Goal: Task Accomplishment & Management: Use online tool/utility

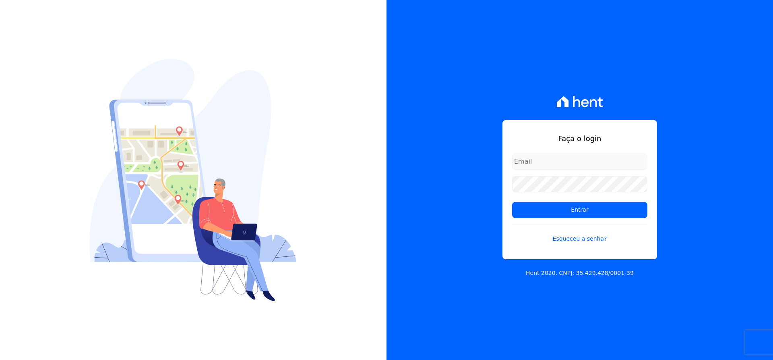
click at [535, 161] on input "email" at bounding box center [579, 161] width 135 height 16
type input "[EMAIL_ADDRESS][DOMAIN_NAME]"
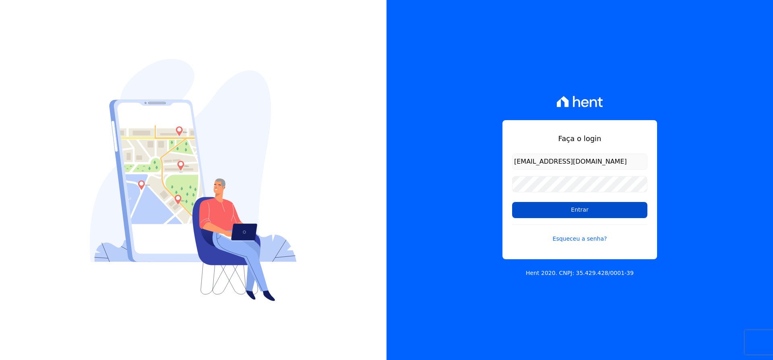
click at [557, 209] on input "Entrar" at bounding box center [579, 210] width 135 height 16
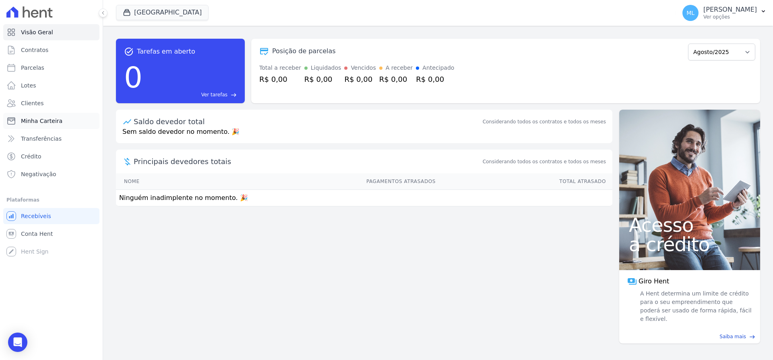
click at [58, 120] on span "Minha Carteira" at bounding box center [41, 121] width 41 height 8
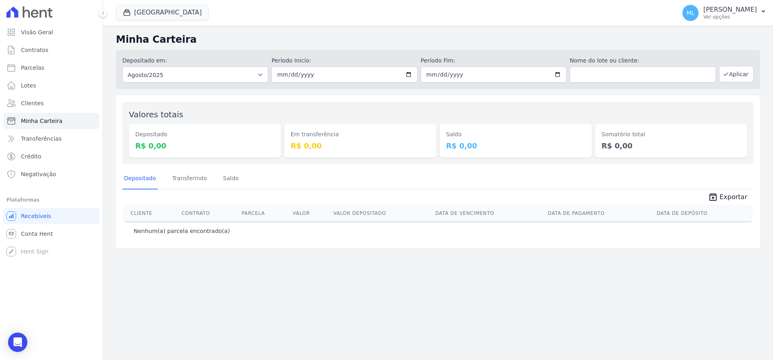
click at [145, 25] on div "Parque Griño Celina Guimaraes - Ghia Areias do Planalto Oasis Celina Guimaraes …" at bounding box center [394, 13] width 557 height 27
click at [146, 10] on button "Parque Griño" at bounding box center [162, 12] width 93 height 15
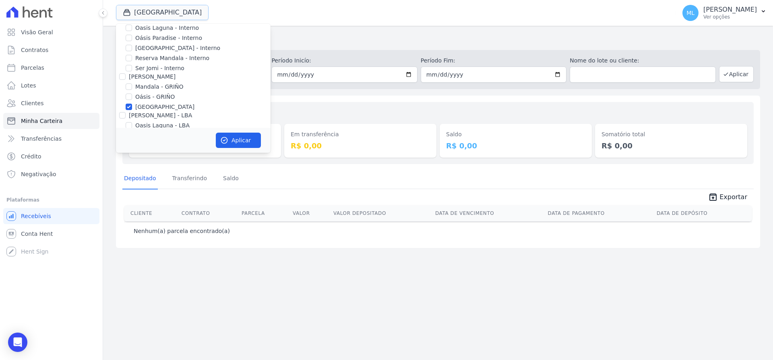
scroll to position [104, 0]
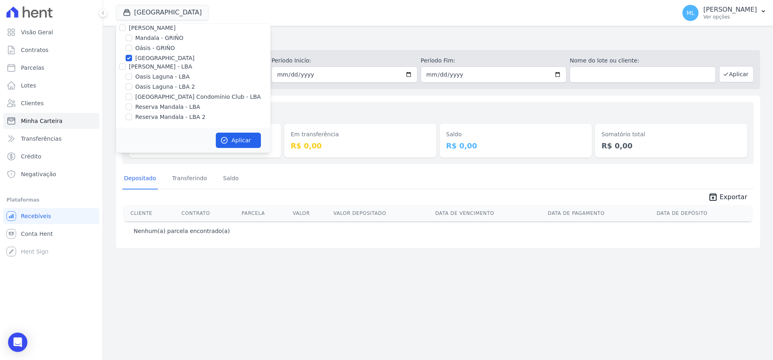
click at [162, 60] on label "Parque - GRIÑO" at bounding box center [164, 58] width 59 height 8
click at [132, 60] on input "Parque - GRIÑO" at bounding box center [129, 58] width 6 height 6
checkbox input "false"
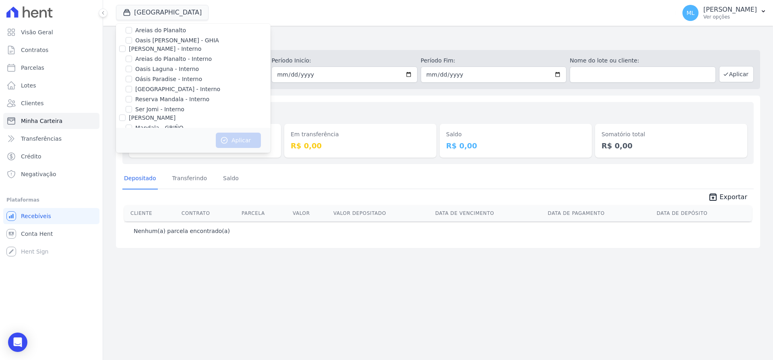
scroll to position [0, 0]
click at [166, 46] on label "Areias do Planalto" at bounding box center [160, 44] width 51 height 8
click at [132, 46] on input "Areias do Planalto" at bounding box center [129, 44] width 6 height 6
checkbox input "true"
click at [237, 138] on button "Aplicar" at bounding box center [238, 140] width 45 height 15
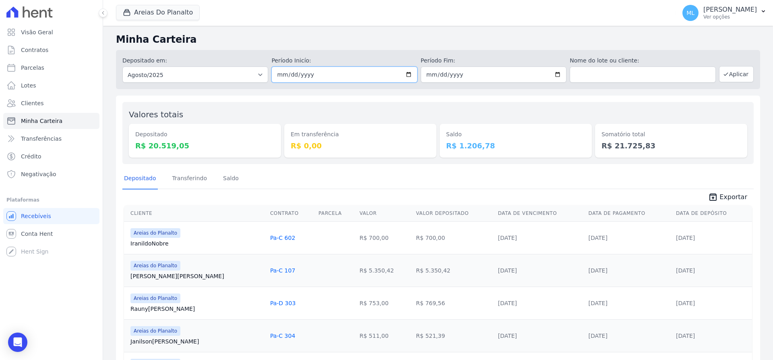
click at [399, 73] on input "2025-08-01" at bounding box center [345, 74] width 146 height 16
click at [407, 73] on input "2025-08-01" at bounding box center [345, 74] width 146 height 16
type input "2025-08-18"
click at [555, 74] on input "2025-08-31" at bounding box center [494, 74] width 146 height 16
type input "2025-08-18"
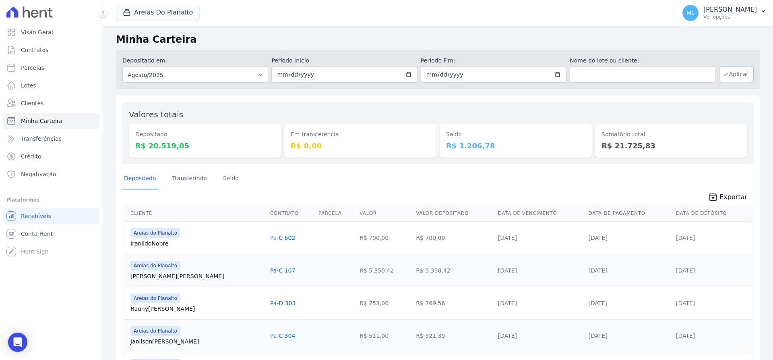
click at [738, 75] on button "Aplicar" at bounding box center [736, 74] width 35 height 16
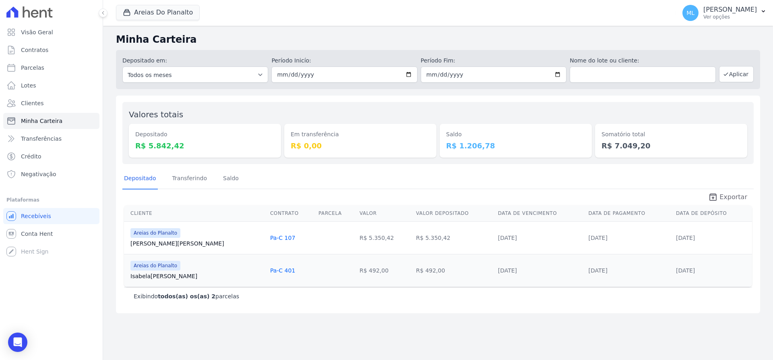
click at [723, 193] on link "unarchive Exportar" at bounding box center [728, 197] width 52 height 11
click at [255, 101] on div "Valores totais Depositado R$ 5.842,42 Em transferência R$ 0,00 Saldo R$ 1.206,7…" at bounding box center [438, 204] width 645 height 218
click at [163, 2] on div "Areias Do Planalto Celina Guimaraes - Ghia Areias do Planalto Oasis Celina Guim…" at bounding box center [394, 13] width 557 height 27
click at [166, 12] on button "Areias Do Planalto" at bounding box center [158, 12] width 84 height 15
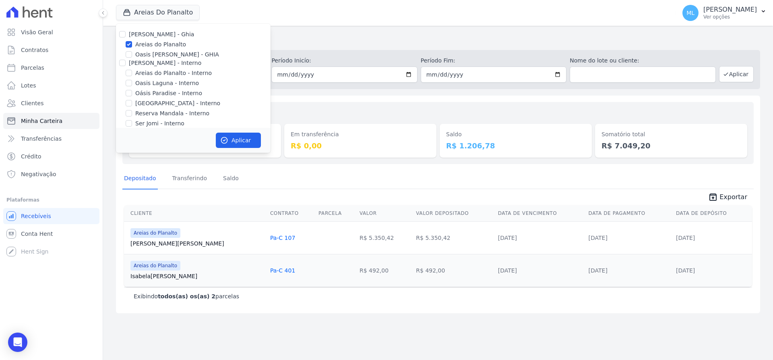
click at [145, 44] on label "Areias do Planalto" at bounding box center [160, 44] width 51 height 8
click at [132, 44] on input "Areias do Planalto" at bounding box center [129, 44] width 6 height 6
checkbox input "false"
click at [147, 70] on label "Areias do Planalto - Interno" at bounding box center [173, 73] width 77 height 8
click at [132, 70] on input "Areias do Planalto - Interno" at bounding box center [129, 73] width 6 height 6
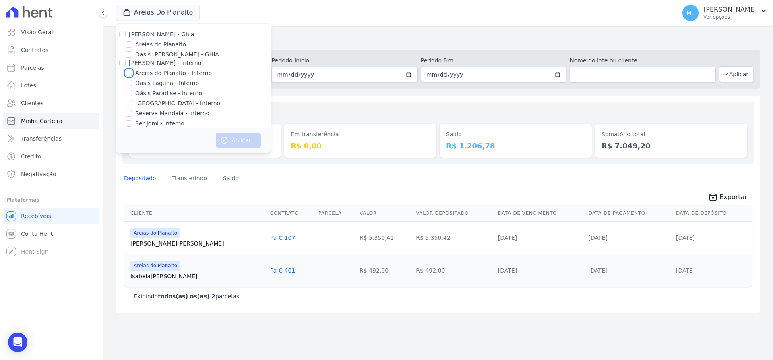
checkbox input "true"
click at [154, 106] on label "Parque do Planalto - Interno" at bounding box center [177, 103] width 85 height 8
click at [132, 106] on input "Parque do Planalto - Interno" at bounding box center [129, 103] width 6 height 6
checkbox input "true"
drag, startPoint x: 238, startPoint y: 136, endPoint x: 249, endPoint y: 130, distance: 13.3
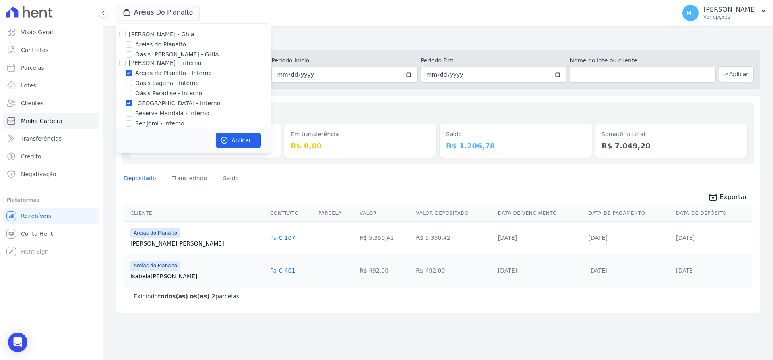
click at [238, 136] on button "Aplicar" at bounding box center [238, 140] width 45 height 15
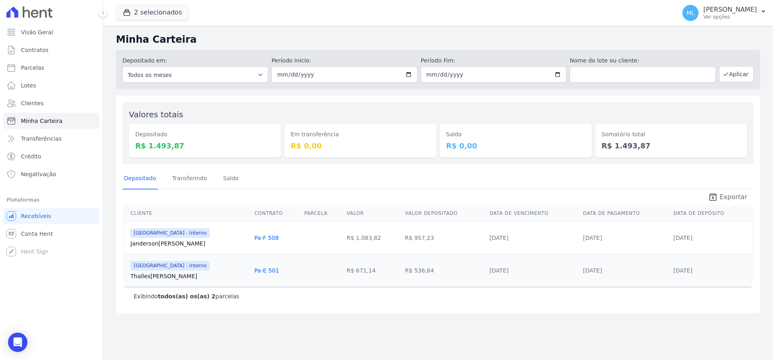
click at [732, 200] on span "Exportar" at bounding box center [734, 197] width 28 height 10
click at [166, 12] on button "2 selecionados" at bounding box center [152, 12] width 73 height 15
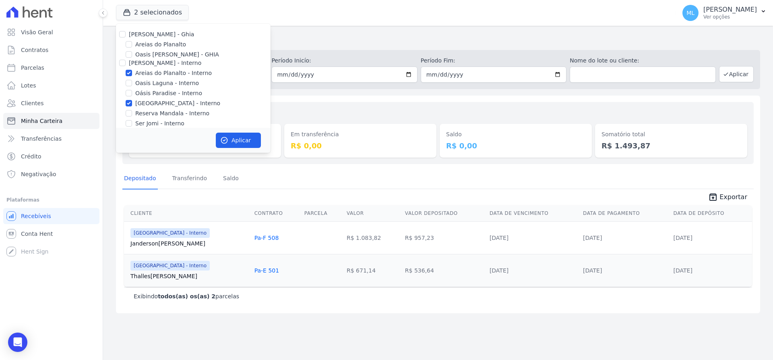
click at [146, 72] on label "Areias do Planalto - Interno" at bounding box center [173, 73] width 77 height 8
click at [132, 72] on input "Areias do Planalto - Interno" at bounding box center [129, 73] width 6 height 6
checkbox input "false"
click at [148, 103] on label "Parque do Planalto - Interno" at bounding box center [177, 103] width 85 height 8
click at [132, 103] on input "Parque do Planalto - Interno" at bounding box center [129, 103] width 6 height 6
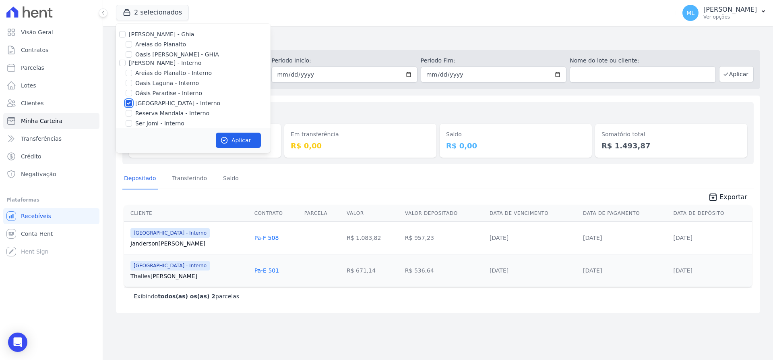
checkbox input "false"
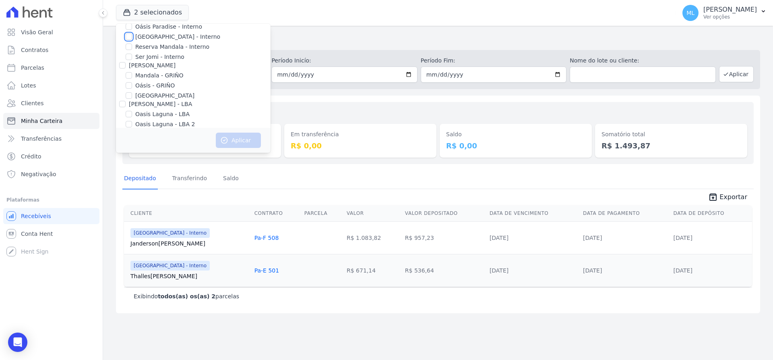
scroll to position [81, 0]
click at [161, 79] on label "Parque - GRIÑO" at bounding box center [164, 81] width 59 height 8
click at [132, 79] on input "Parque - GRIÑO" at bounding box center [129, 81] width 6 height 6
checkbox input "true"
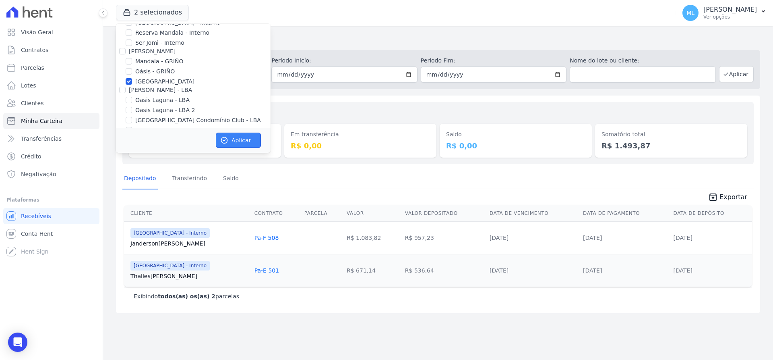
click at [246, 138] on button "Aplicar" at bounding box center [238, 140] width 45 height 15
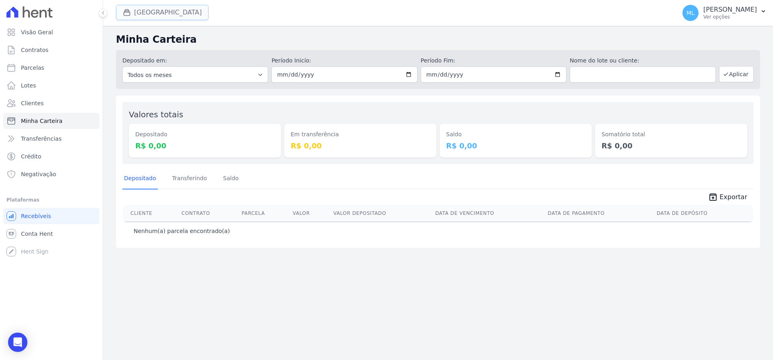
click at [163, 10] on button "Parque Griño" at bounding box center [162, 12] width 93 height 15
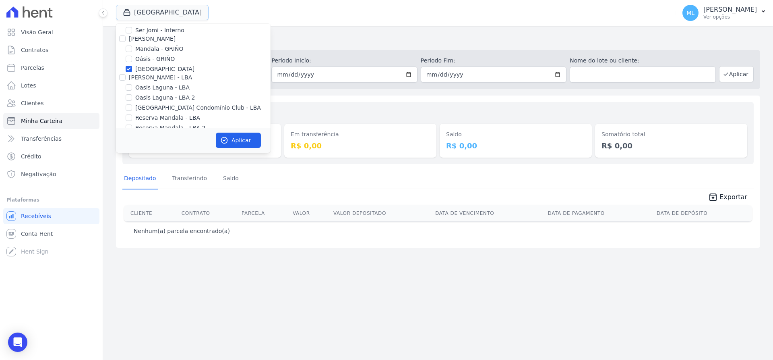
scroll to position [104, 0]
click at [154, 57] on label "Parque - GRIÑO" at bounding box center [164, 58] width 59 height 8
click at [132, 57] on input "Parque - GRIÑO" at bounding box center [129, 58] width 6 height 6
checkbox input "false"
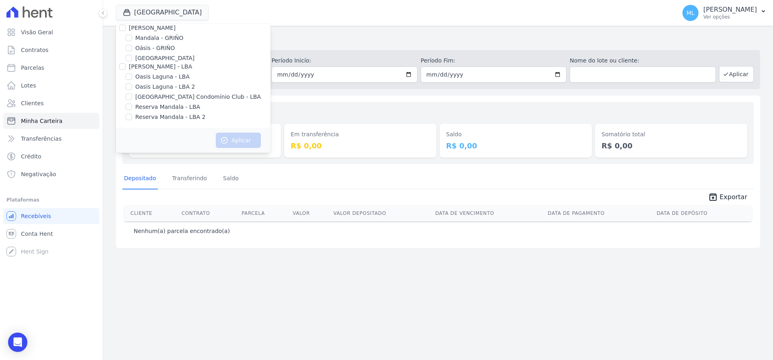
click at [172, 100] on label "Parque do Planalto Condomínio Club - LBA" at bounding box center [198, 97] width 126 height 8
click at [132, 100] on input "Parque do Planalto Condomínio Club - LBA" at bounding box center [129, 96] width 6 height 6
checkbox input "true"
click at [242, 138] on button "Aplicar" at bounding box center [238, 140] width 45 height 15
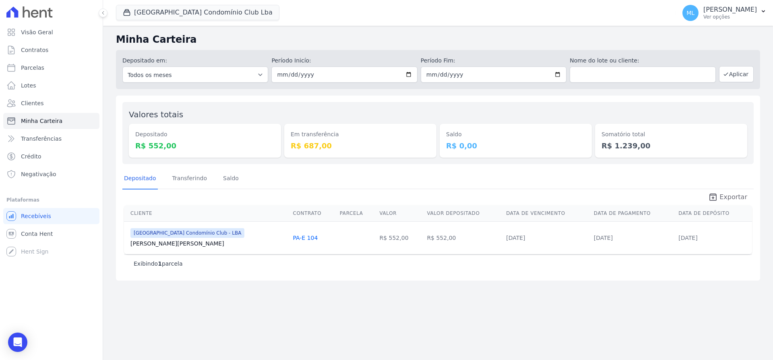
click at [727, 200] on span "Exportar" at bounding box center [734, 197] width 28 height 10
click at [191, 12] on button "Parque Do Planalto Condomínio Club Lba" at bounding box center [198, 12] width 164 height 15
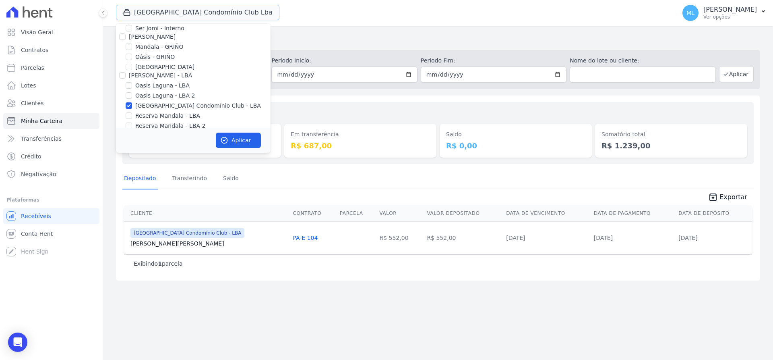
scroll to position [104, 0]
click at [152, 96] on label "Parque do Planalto Condomínio Club - LBA" at bounding box center [198, 97] width 126 height 8
click at [132, 96] on input "Parque do Planalto Condomínio Club - LBA" at bounding box center [129, 96] width 6 height 6
checkbox input "false"
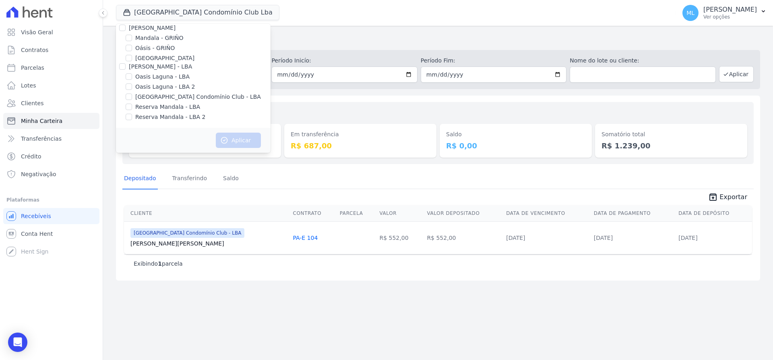
click at [348, 84] on div "Depositado em: Todos os meses Março/2024 Abril/2024 Maio/2024 Junho/2024 Julho/…" at bounding box center [438, 69] width 645 height 39
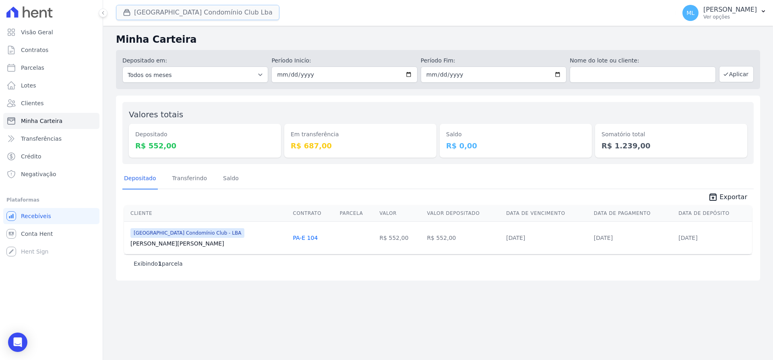
click at [209, 17] on button "Parque Do Planalto Condomínio Club Lba" at bounding box center [198, 12] width 164 height 15
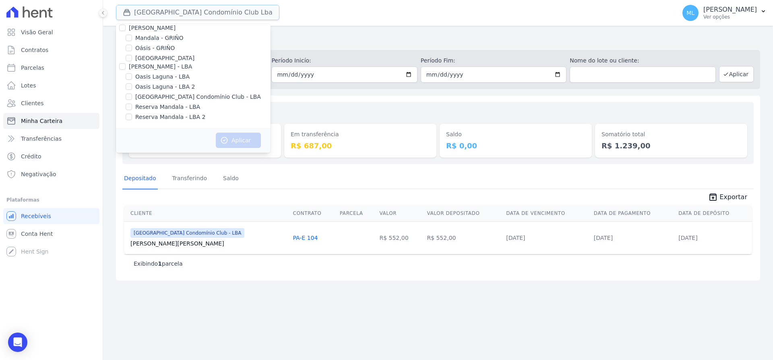
click at [208, 12] on button "Parque Do Planalto Condomínio Club Lba" at bounding box center [198, 12] width 164 height 15
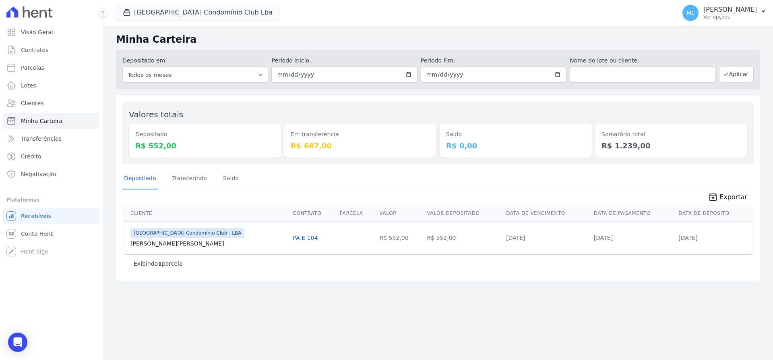
click at [201, 2] on div "Parque Do Planalto Condomínio Club Lba Celina Guimaraes - Ghia Areias do Planal…" at bounding box center [394, 13] width 557 height 27
click at [200, 8] on button "Parque Do Planalto Condomínio Club Lba" at bounding box center [198, 12] width 164 height 15
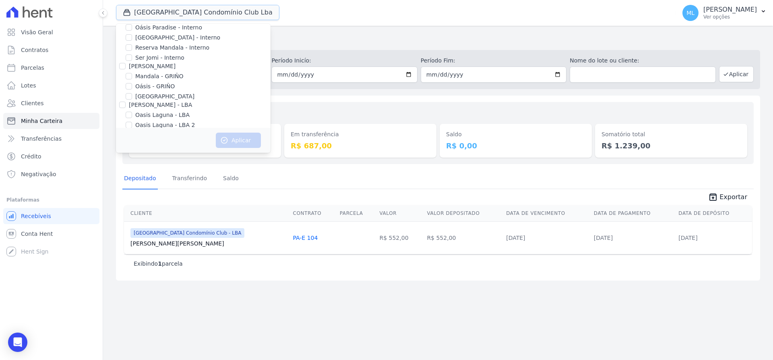
scroll to position [0, 0]
click at [155, 73] on label "Areias do Planalto - Interno" at bounding box center [173, 73] width 77 height 8
click at [132, 73] on input "Areias do Planalto - Interno" at bounding box center [129, 73] width 6 height 6
checkbox input "true"
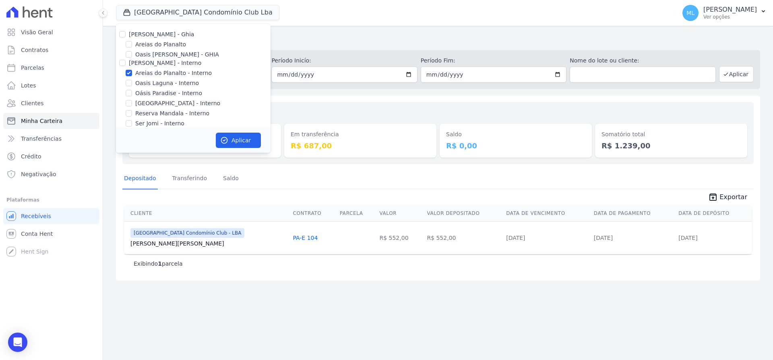
click at [157, 103] on label "Parque do Planalto - Interno" at bounding box center [177, 103] width 85 height 8
click at [132, 103] on input "Parque do Planalto - Interno" at bounding box center [129, 103] width 6 height 6
checkbox input "true"
click at [243, 143] on button "Aplicar" at bounding box center [238, 140] width 45 height 15
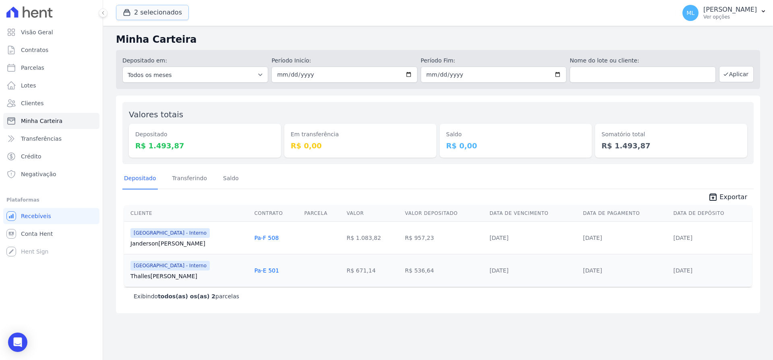
click at [164, 15] on button "2 selecionados" at bounding box center [152, 12] width 73 height 15
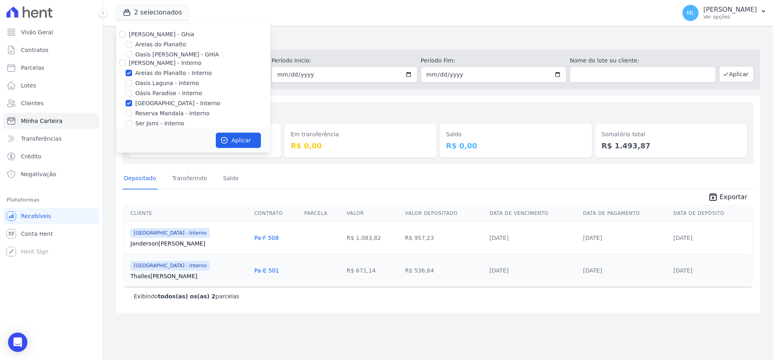
click at [160, 69] on label "Areias do Planalto - Interno" at bounding box center [173, 73] width 77 height 8
click at [132, 70] on input "Areias do Planalto - Interno" at bounding box center [129, 73] width 6 height 6
checkbox input "false"
click at [150, 104] on label "Parque do Planalto - Interno" at bounding box center [177, 103] width 85 height 8
click at [132, 104] on input "Parque do Planalto - Interno" at bounding box center [129, 103] width 6 height 6
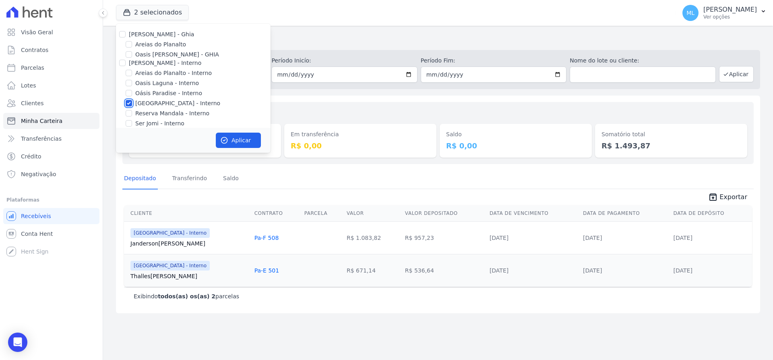
checkbox input "false"
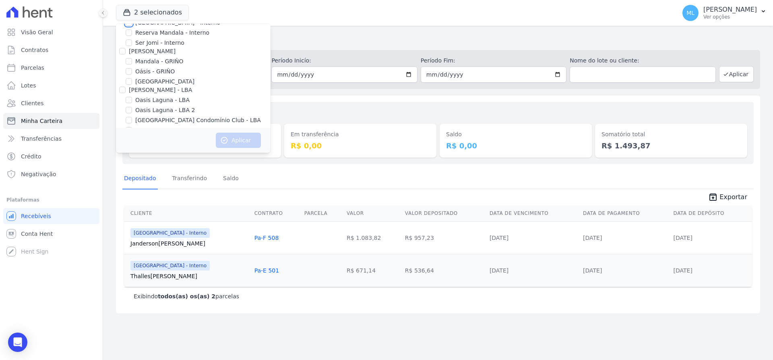
scroll to position [104, 0]
click at [156, 95] on label "Parque do Planalto Condomínio Club - LBA" at bounding box center [198, 97] width 126 height 8
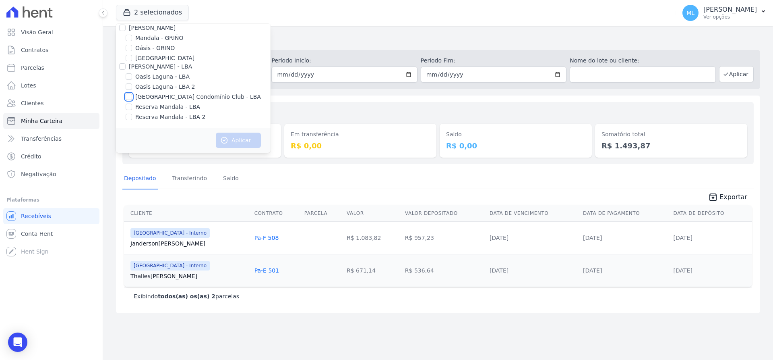
click at [132, 95] on input "Parque do Planalto Condomínio Club - LBA" at bounding box center [129, 96] width 6 height 6
checkbox input "true"
click at [246, 136] on button "Aplicar" at bounding box center [238, 140] width 45 height 15
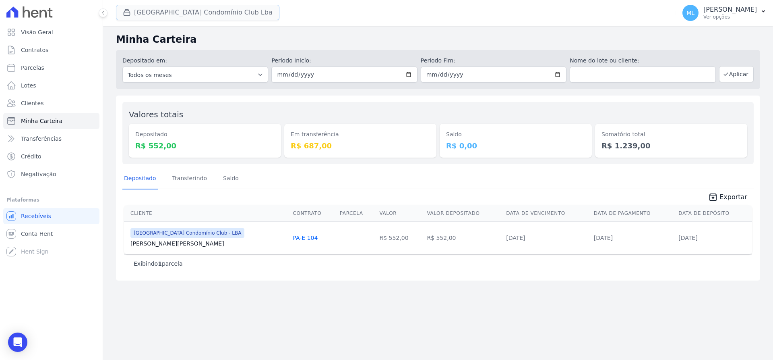
click at [158, 13] on button "Parque Do Planalto Condomínio Club Lba" at bounding box center [198, 12] width 164 height 15
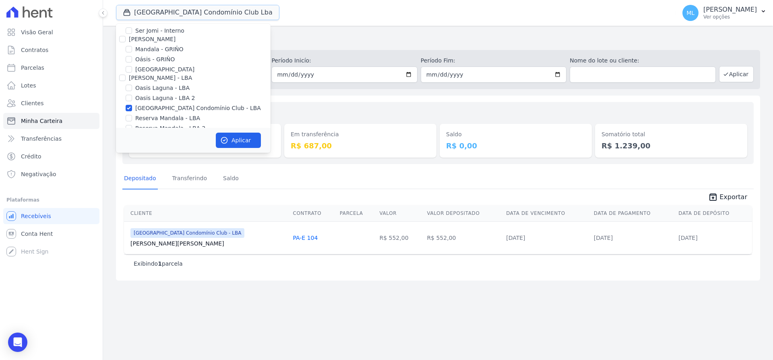
scroll to position [104, 0]
drag, startPoint x: 156, startPoint y: 96, endPoint x: 156, endPoint y: 102, distance: 5.7
click at [156, 97] on label "Parque do Planalto Condomínio Club - LBA" at bounding box center [198, 97] width 126 height 8
click at [132, 97] on input "Parque do Planalto Condomínio Club - LBA" at bounding box center [129, 96] width 6 height 6
checkbox input "false"
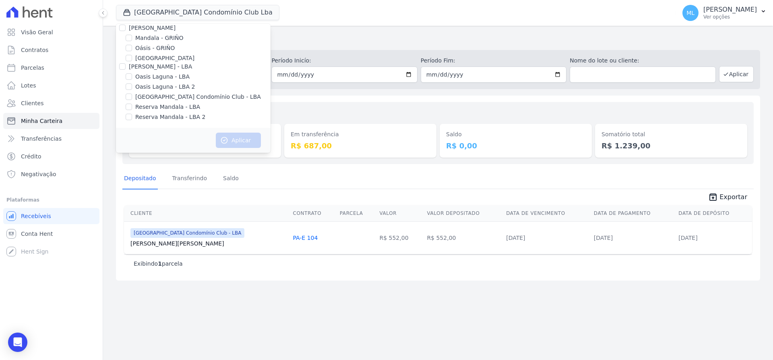
click at [156, 106] on label "Reserva Mandala - LBA" at bounding box center [167, 107] width 65 height 8
click at [132, 106] on input "Reserva Mandala - LBA" at bounding box center [129, 107] width 6 height 6
checkbox input "true"
click at [158, 118] on label "Reserva Mandala - LBA 2" at bounding box center [170, 117] width 70 height 8
click at [132, 118] on input "Reserva Mandala - LBA 2" at bounding box center [129, 117] width 6 height 6
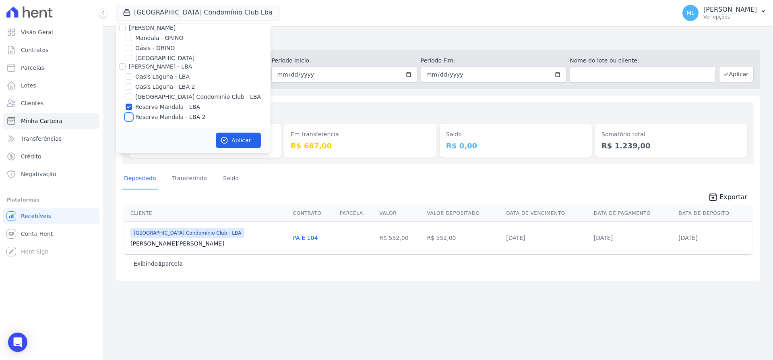
checkbox input "true"
click at [240, 141] on button "Aplicar" at bounding box center [238, 140] width 45 height 15
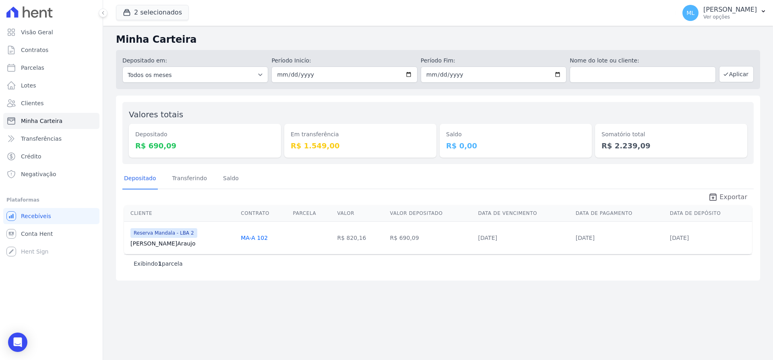
click at [731, 200] on span "Exportar" at bounding box center [734, 197] width 28 height 10
drag, startPoint x: 353, startPoint y: 277, endPoint x: 361, endPoint y: 274, distance: 8.2
click at [353, 277] on div "Valores totais Depositado R$ 690,09 Em transferência R$ 1.549,00 Saldo R$ 0,00 …" at bounding box center [438, 187] width 645 height 185
click at [156, 18] on button "2 selecionados" at bounding box center [152, 12] width 73 height 15
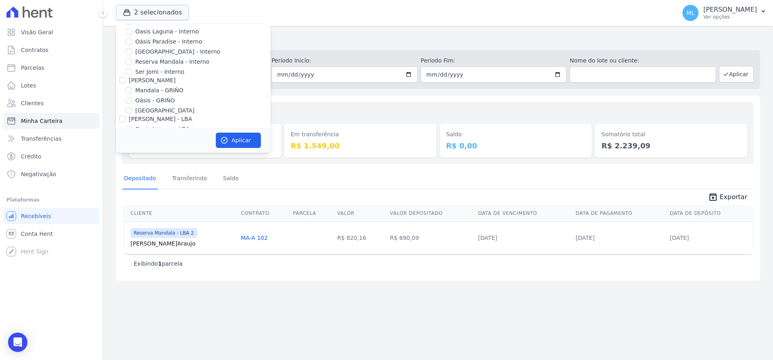
scroll to position [104, 0]
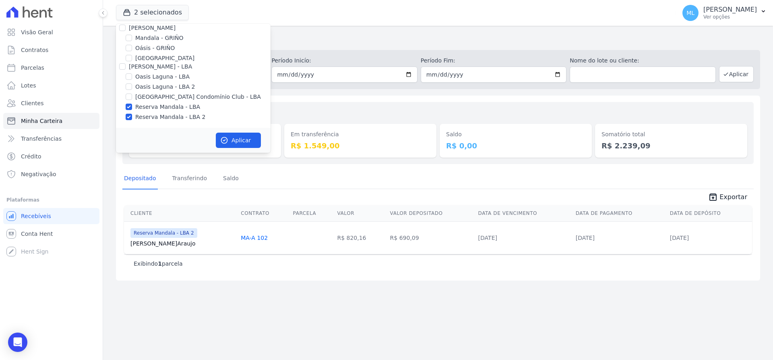
click at [149, 109] on label "Reserva Mandala - LBA" at bounding box center [167, 107] width 65 height 8
click at [132, 109] on input "Reserva Mandala - LBA" at bounding box center [129, 107] width 6 height 6
checkbox input "false"
click at [148, 117] on label "Reserva Mandala - LBA 2" at bounding box center [170, 117] width 70 height 8
click at [132, 117] on input "Reserva Mandala - LBA 2" at bounding box center [129, 117] width 6 height 6
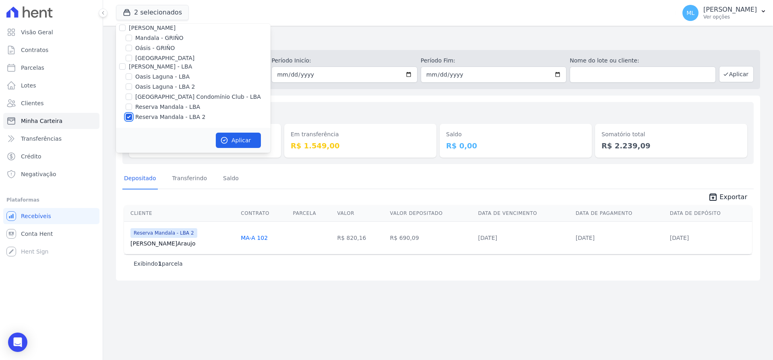
checkbox input "false"
click at [153, 37] on label "Mandala - GRIÑO" at bounding box center [159, 38] width 48 height 8
click at [132, 37] on input "Mandala - GRIÑO" at bounding box center [129, 38] width 6 height 6
checkbox input "true"
drag, startPoint x: 224, startPoint y: 121, endPoint x: 231, endPoint y: 137, distance: 17.5
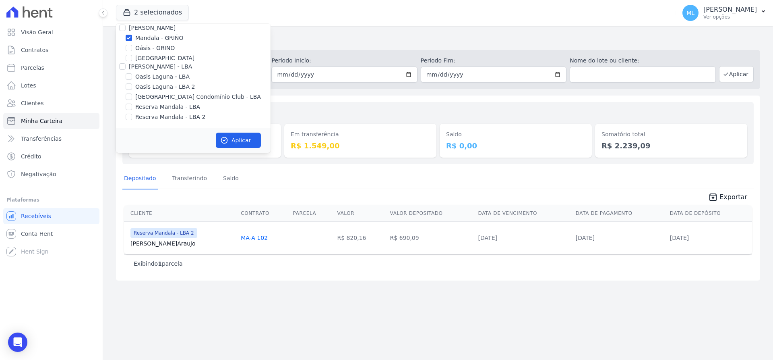
click at [227, 131] on form "Celina Guimaraes - Ghia Areias do Planalto Oasis Celina Guimaraes - GHIA Celina…" at bounding box center [193, 88] width 155 height 129
click at [232, 137] on button "Aplicar" at bounding box center [238, 140] width 45 height 15
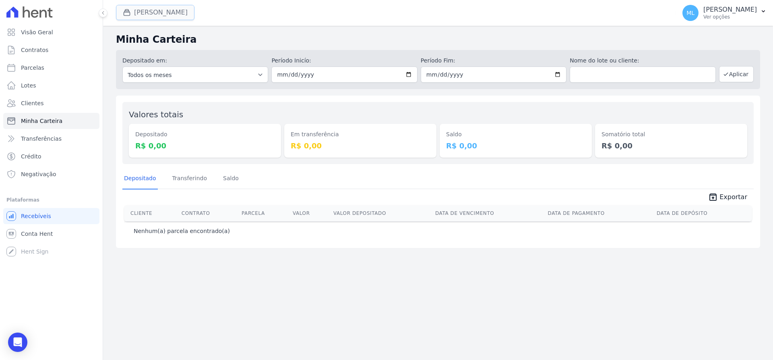
click at [153, 6] on button "Mandala Griño" at bounding box center [155, 12] width 79 height 15
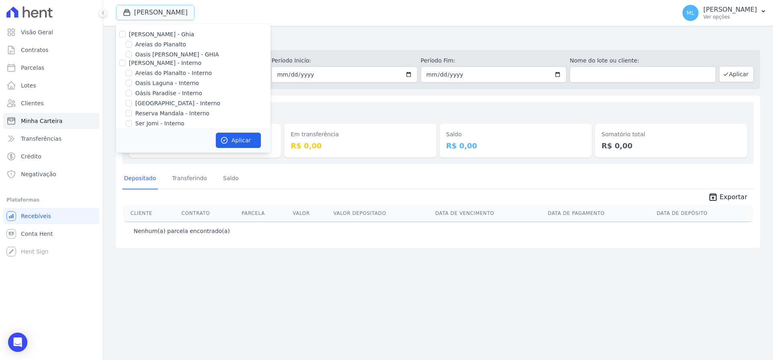
scroll to position [104, 0]
click at [151, 41] on label "Mandala - GRIÑO" at bounding box center [159, 38] width 48 height 8
click at [132, 41] on input "Mandala - GRIÑO" at bounding box center [129, 38] width 6 height 6
checkbox input "false"
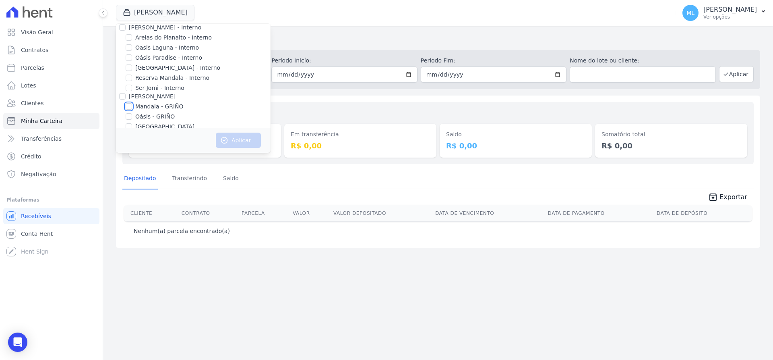
scroll to position [23, 0]
click at [161, 89] on label "Reserva Mandala - Interno" at bounding box center [172, 90] width 74 height 8
click at [132, 89] on input "Reserva Mandala - Interno" at bounding box center [129, 90] width 6 height 6
checkbox input "true"
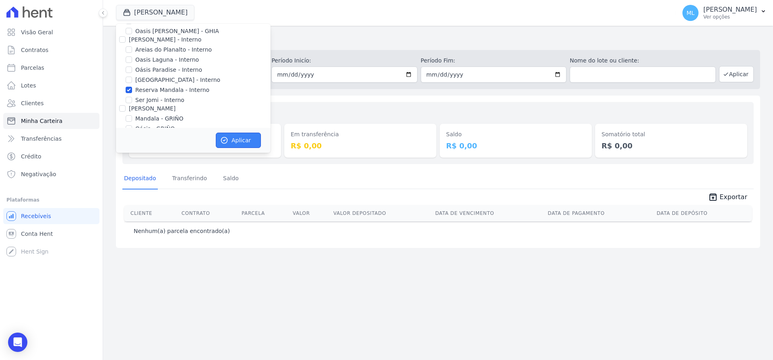
click at [241, 141] on button "Aplicar" at bounding box center [238, 140] width 45 height 15
